Goal: Book appointment/travel/reservation

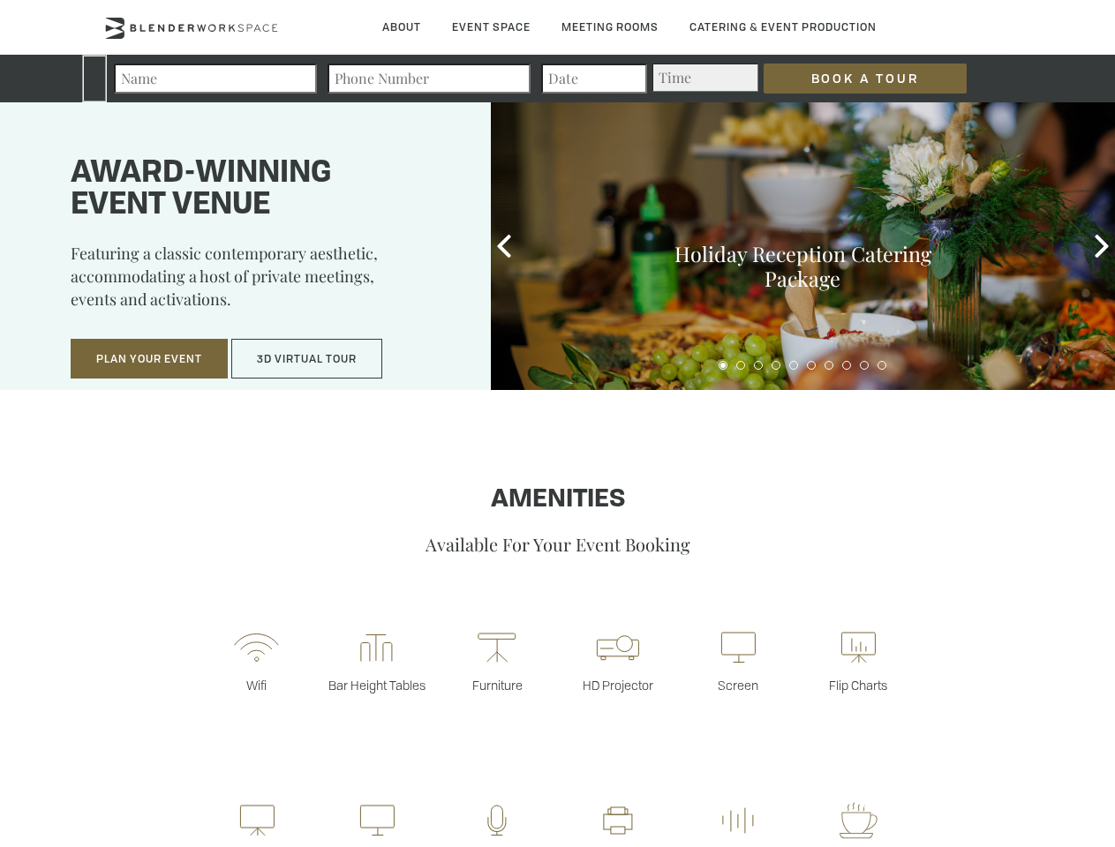
type div "[DATE]"
click at [851, 79] on input "Book a Tour" at bounding box center [864, 79] width 203 height 30
click at [149, 359] on button "Plan Your Event" at bounding box center [149, 359] width 157 height 41
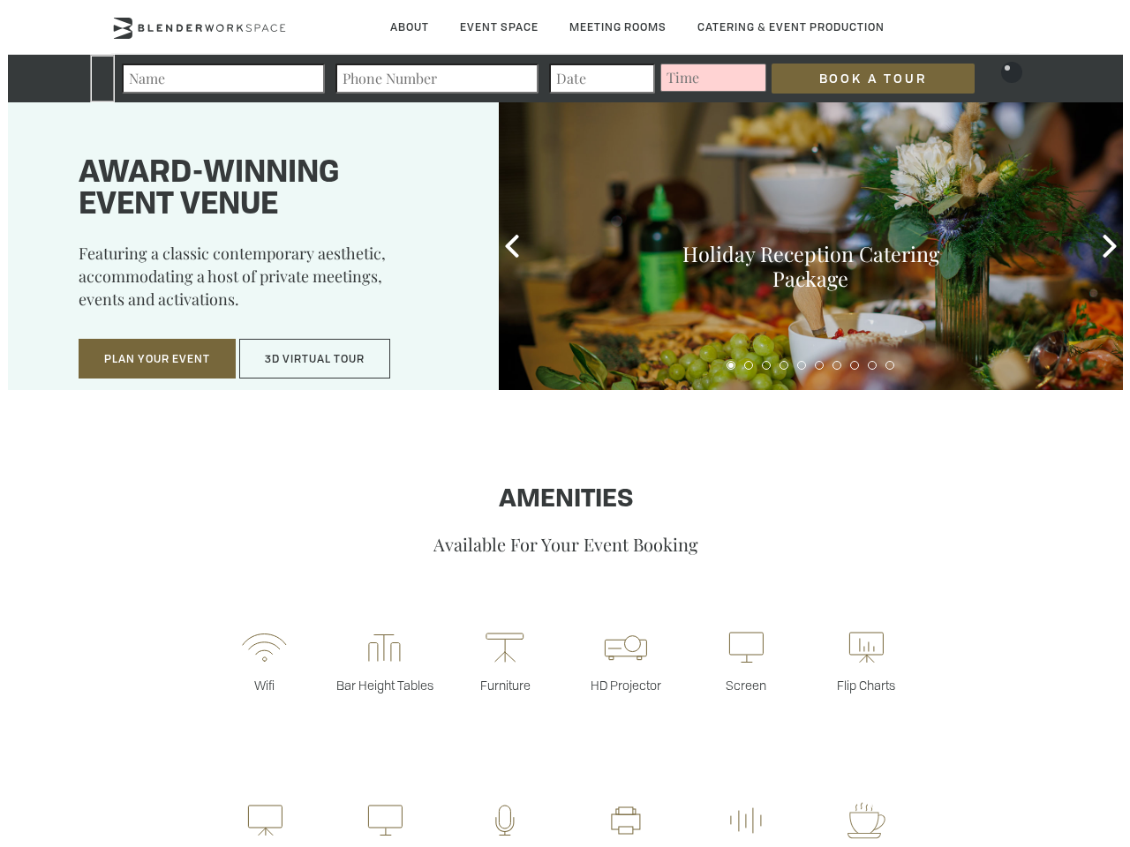
click at [307, 359] on input "Number of Attendees" at bounding box center [411, 349] width 266 height 25
